Goal: Browse casually

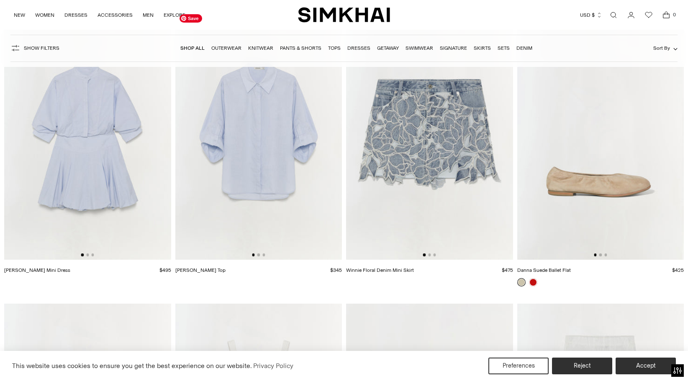
scroll to position [21293, 0]
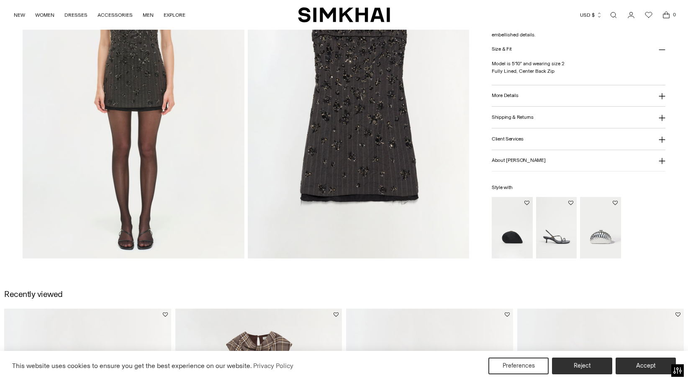
scroll to position [804, 0]
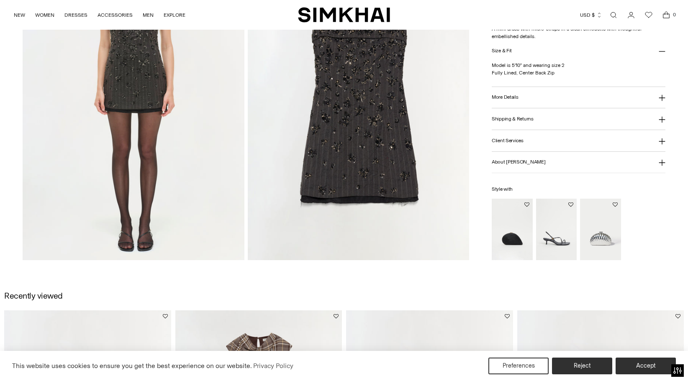
click at [347, 114] on img at bounding box center [358, 94] width 221 height 332
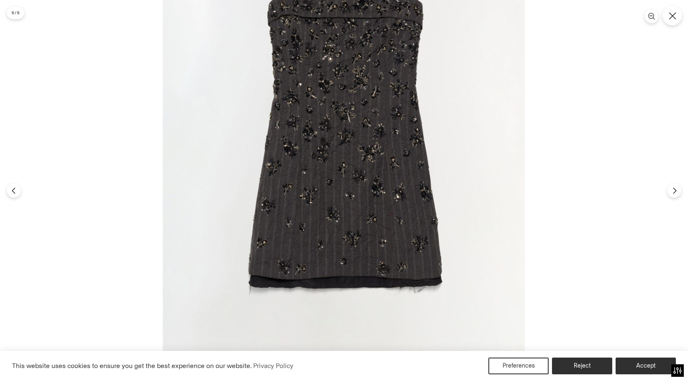
click at [674, 12] on icon "Close" at bounding box center [673, 16] width 8 height 8
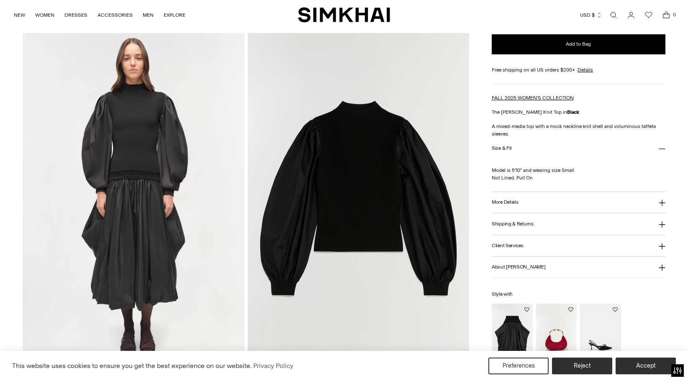
scroll to position [687, 0]
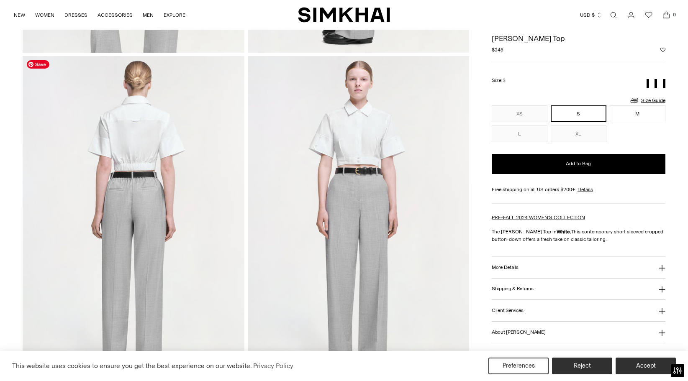
scroll to position [333, 0]
